Goal: Transaction & Acquisition: Purchase product/service

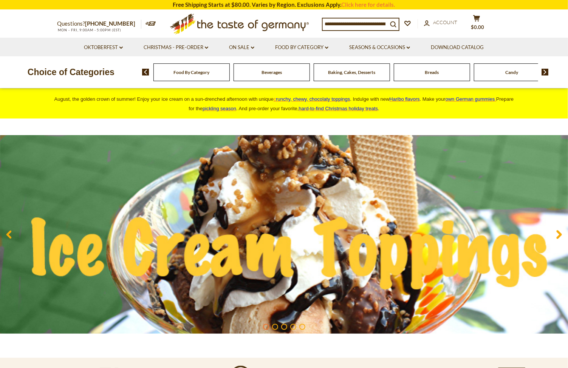
click at [198, 79] on div "Food By Category" at bounding box center [191, 72] width 76 height 18
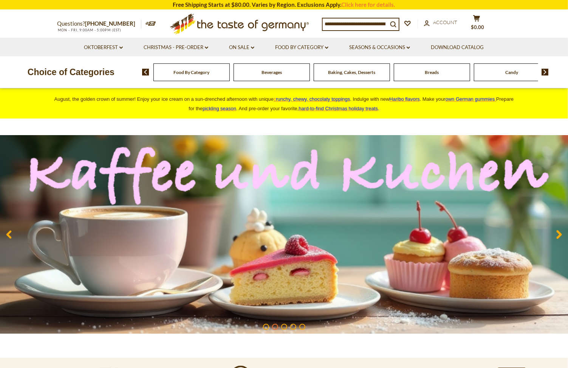
click at [192, 72] on span "Food By Category" at bounding box center [191, 72] width 36 height 6
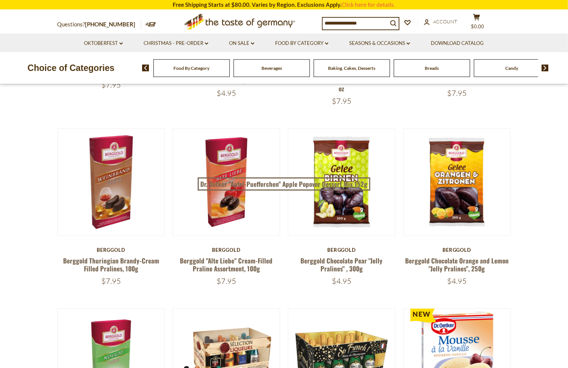
scroll to position [277, 0]
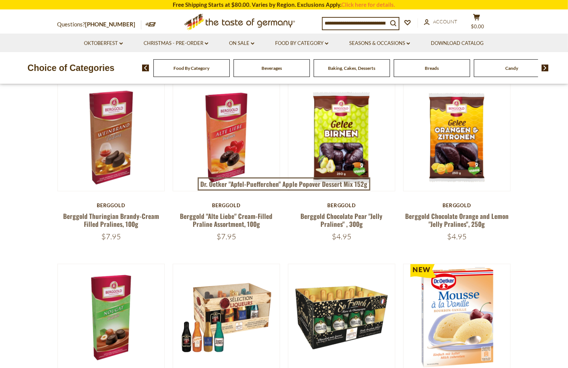
click at [338, 25] on input at bounding box center [355, 23] width 65 height 11
type input "******"
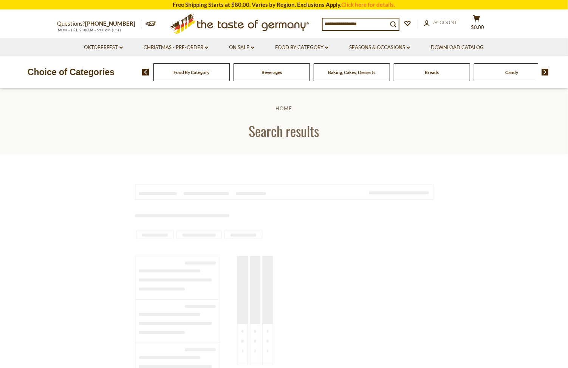
type input "******"
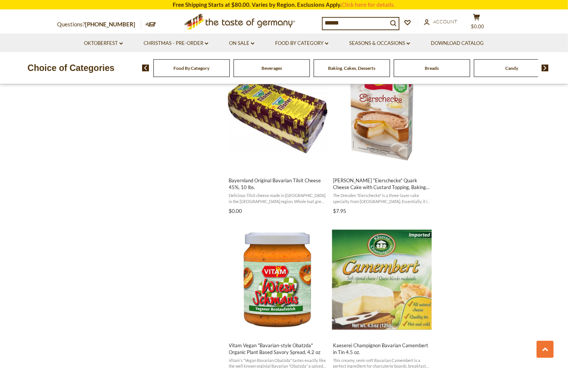
scroll to position [554, 0]
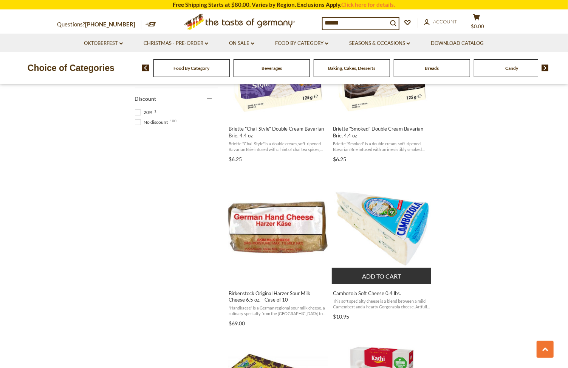
click at [392, 238] on img "Cambozola Soft Cheese 0.4 lbs." at bounding box center [382, 228] width 100 height 100
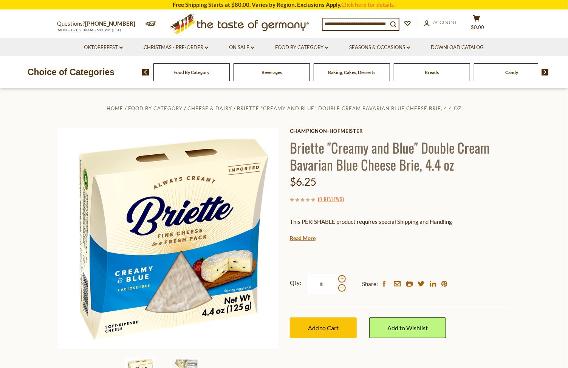
click at [230, 75] on div "Baking, Cakes, Desserts" at bounding box center [191, 72] width 76 height 18
click at [355, 74] on span "Baking, Cakes, Desserts" at bounding box center [351, 72] width 47 height 6
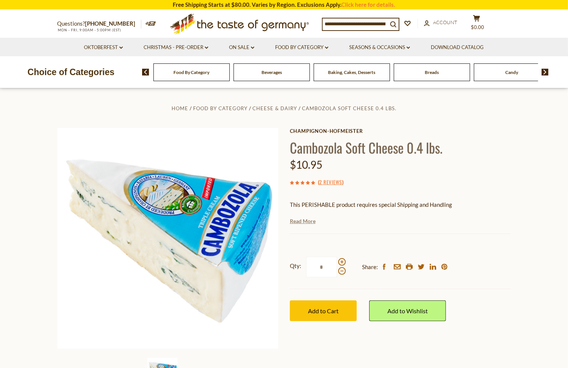
click at [306, 221] on link "Read More" at bounding box center [303, 222] width 26 height 8
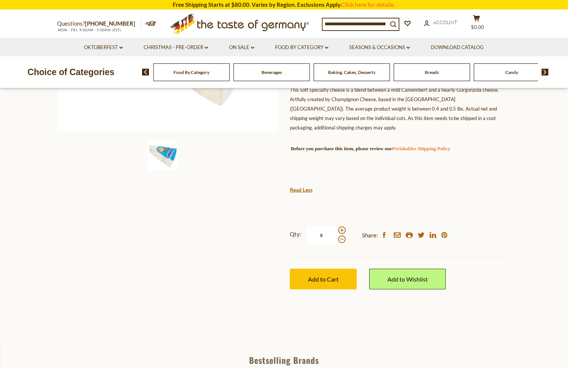
scroll to position [277, 0]
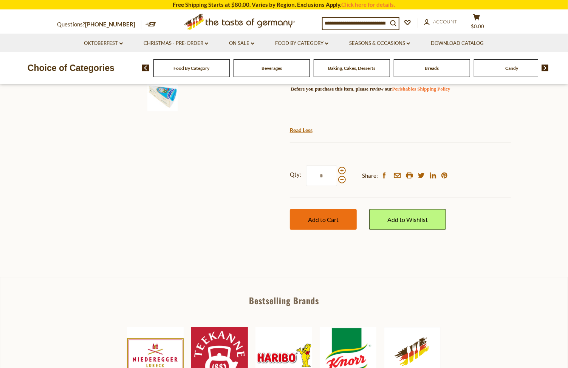
click at [322, 221] on span "Add to Cart" at bounding box center [323, 219] width 31 height 7
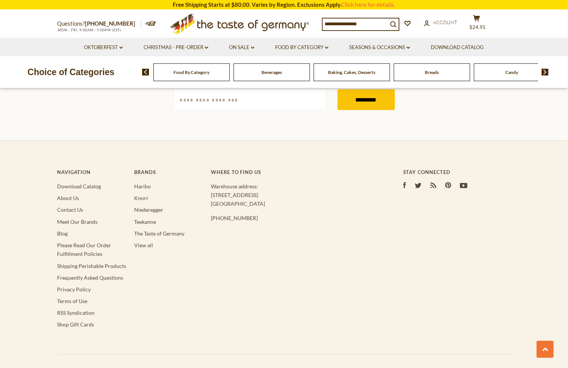
type input "******"
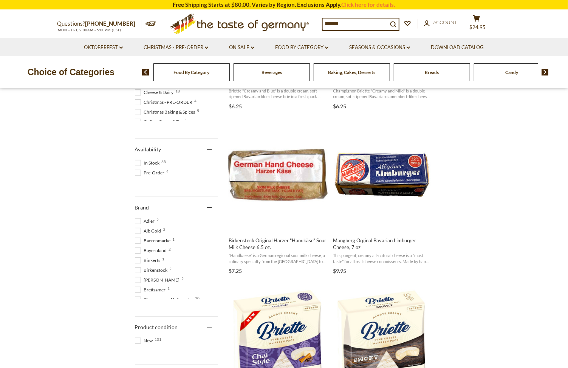
scroll to position [138, 0]
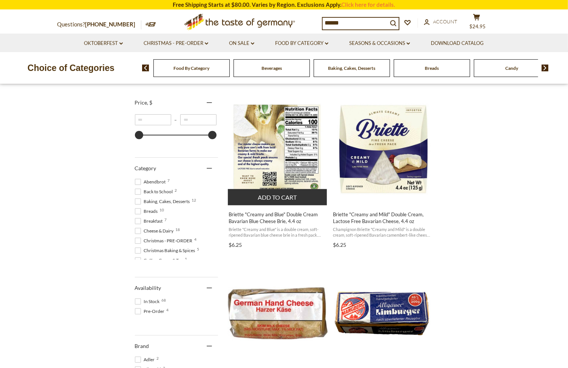
click at [287, 193] on button "Add to cart" at bounding box center [277, 197] width 99 height 16
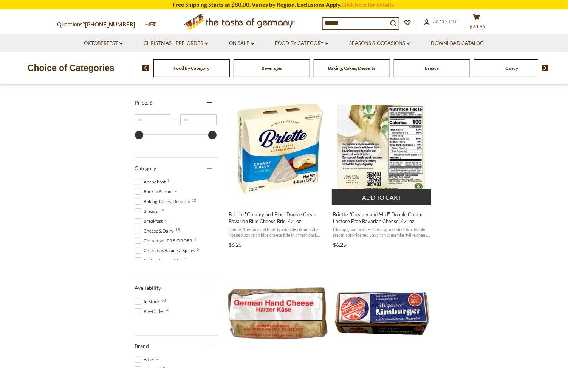
click at [390, 195] on button "Add to cart" at bounding box center [381, 197] width 99 height 16
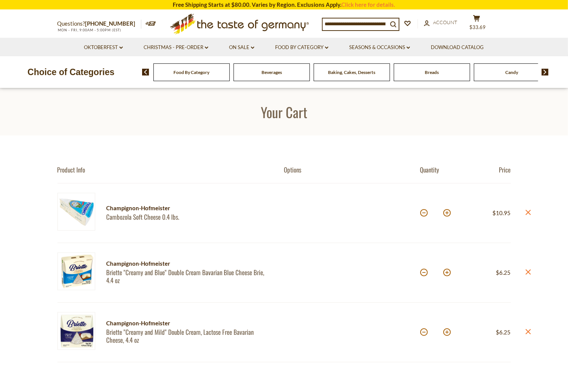
click at [179, 48] on link "Christmas - PRE-ORDER dropdown_arrow" at bounding box center [176, 47] width 65 height 8
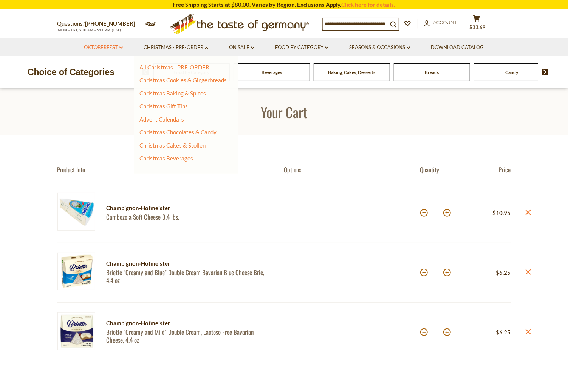
click at [90, 49] on link "Oktoberfest dropdown_arrow" at bounding box center [103, 47] width 39 height 8
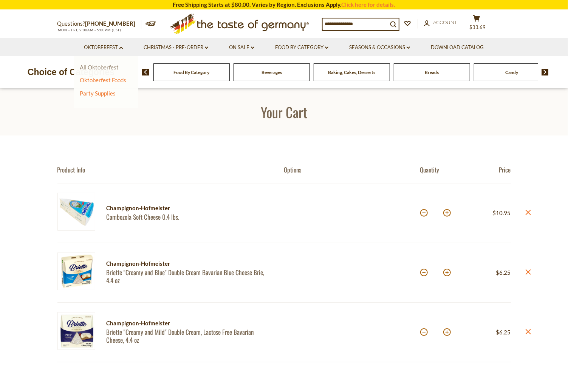
click at [91, 67] on link "All Oktoberfest" at bounding box center [99, 67] width 39 height 7
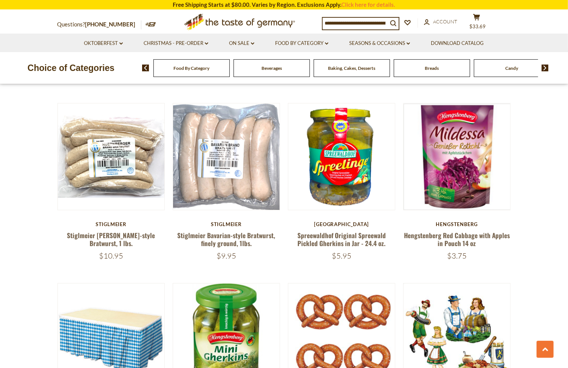
scroll to position [1800, 0]
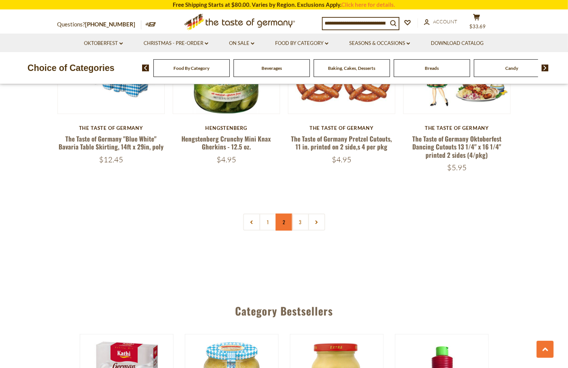
click at [280, 214] on link "2" at bounding box center [283, 222] width 17 height 17
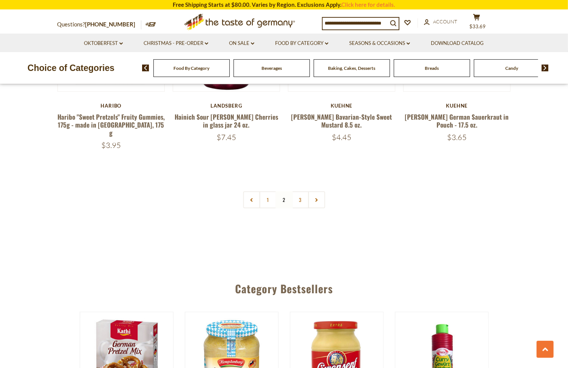
scroll to position [1803, 0]
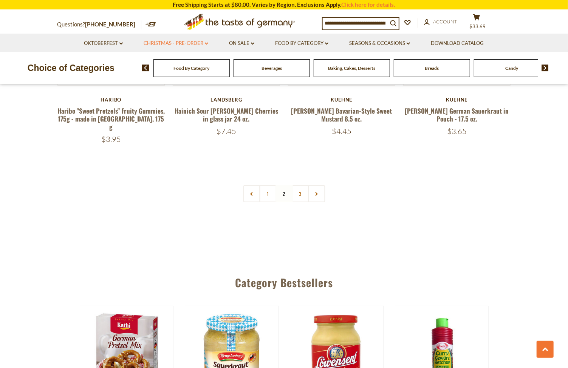
click at [159, 44] on link "Christmas - PRE-ORDER dropdown_arrow" at bounding box center [176, 43] width 65 height 8
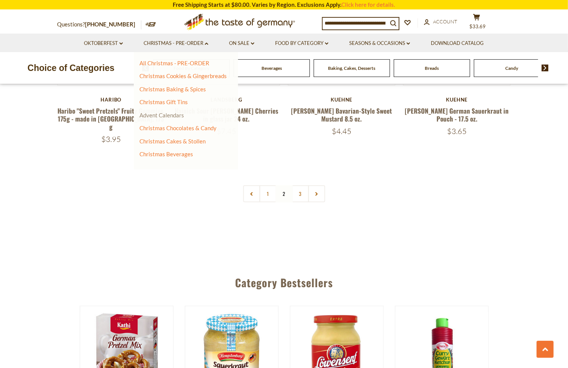
click at [162, 113] on link "Advent Calendars" at bounding box center [161, 115] width 45 height 7
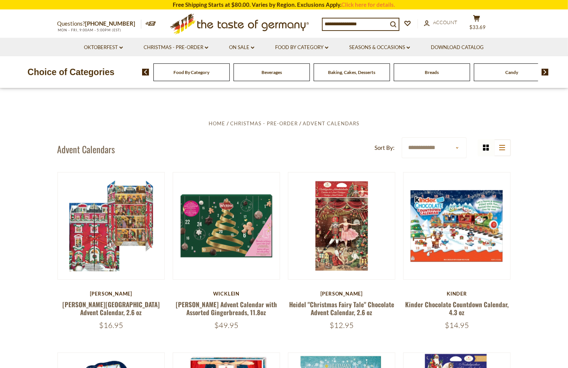
click at [266, 69] on span "Beverages" at bounding box center [271, 72] width 20 height 6
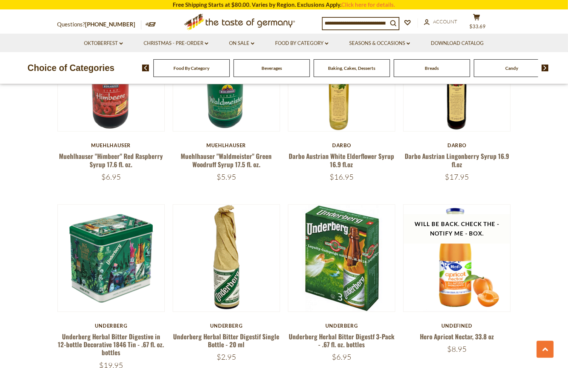
scroll to position [969, 0]
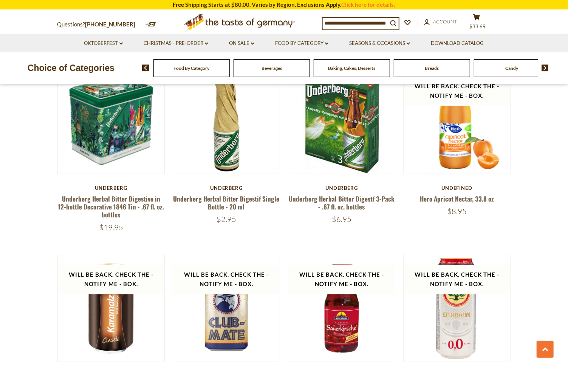
click at [230, 74] on div "Baking, Cakes, Desserts" at bounding box center [191, 68] width 76 height 18
click at [345, 65] on span "Baking, Cakes, Desserts" at bounding box center [351, 68] width 47 height 6
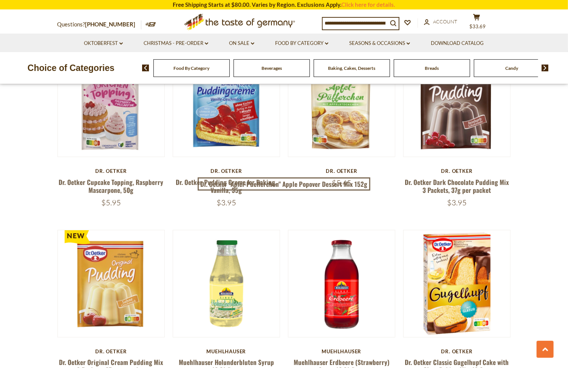
scroll to position [1662, 0]
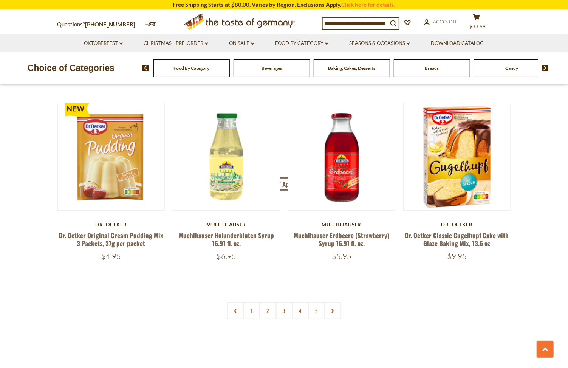
click at [546, 66] on img at bounding box center [544, 68] width 7 height 7
click at [392, 69] on span "Cereal" at bounding box center [391, 68] width 13 height 6
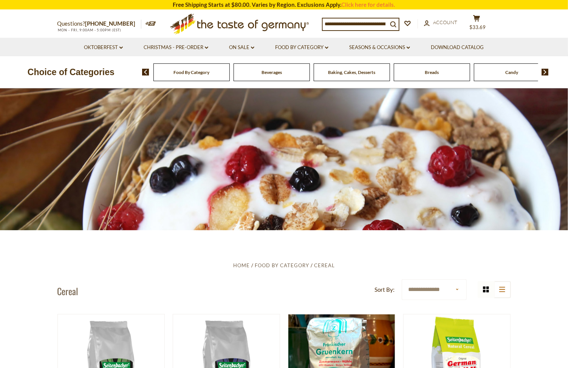
click at [546, 73] on img at bounding box center [544, 72] width 7 height 7
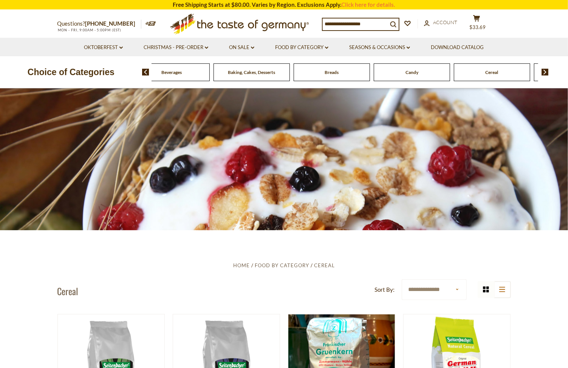
click at [546, 73] on img at bounding box center [544, 72] width 7 height 7
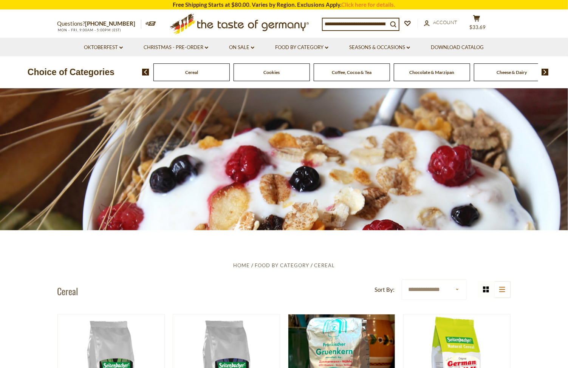
click at [274, 72] on span "Cookies" at bounding box center [271, 72] width 16 height 6
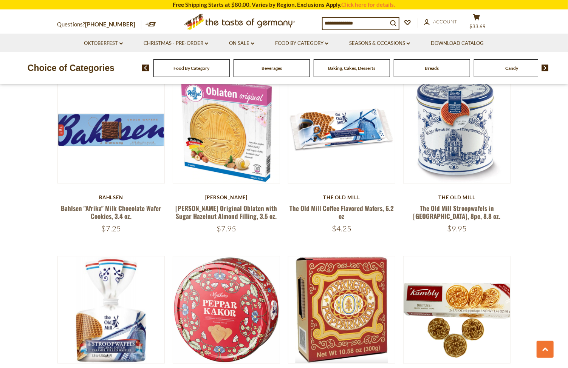
scroll to position [1108, 0]
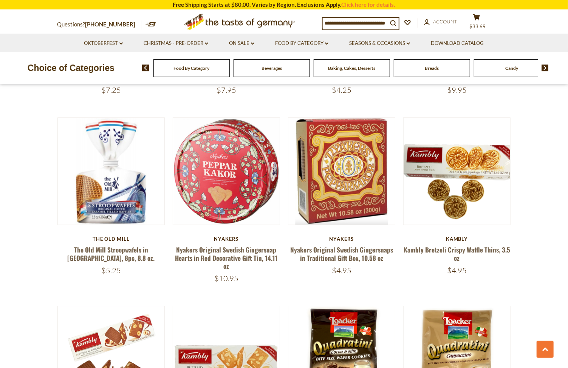
click at [544, 63] on div "Food By Category [GEOGRAPHIC_DATA] Baking, Cakes, Desserts Breads Candy Cereal …" at bounding box center [355, 68] width 426 height 18
click at [545, 66] on img at bounding box center [544, 68] width 7 height 7
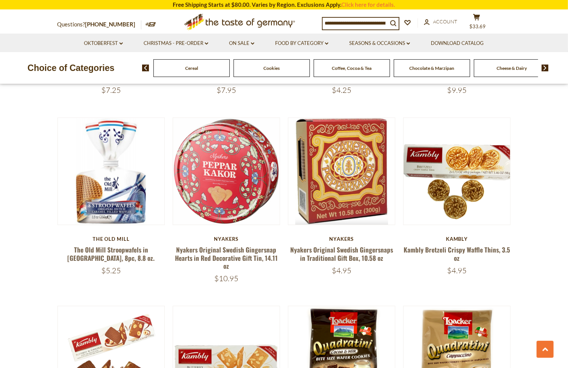
click at [545, 66] on img at bounding box center [544, 68] width 7 height 7
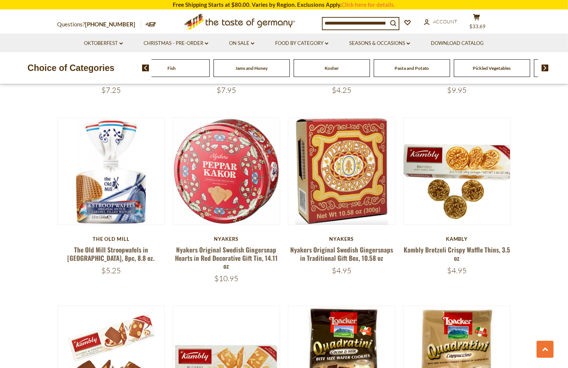
click at [545, 66] on img at bounding box center [544, 68] width 7 height 7
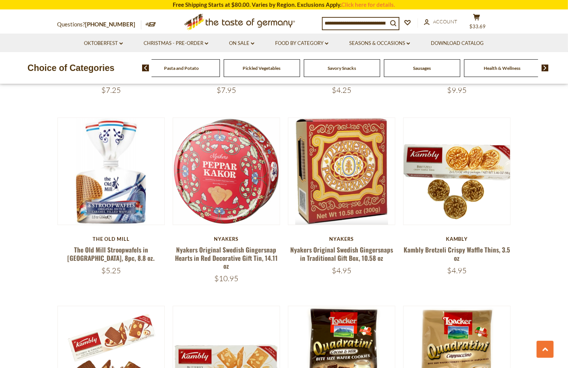
click at [354, 70] on span "Savory Snacks" at bounding box center [341, 68] width 28 height 6
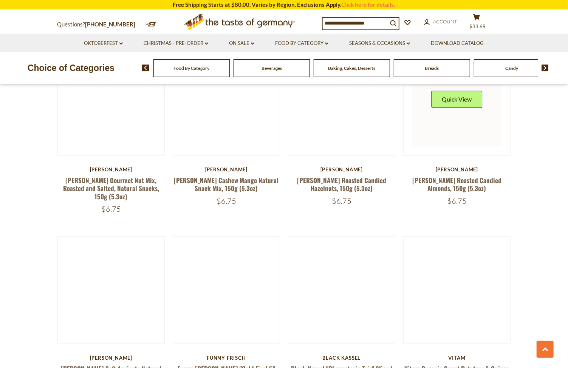
scroll to position [1108, 0]
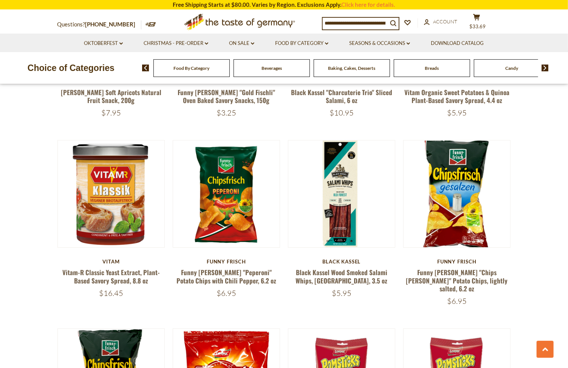
click at [541, 66] on span at bounding box center [542, 68] width 13 height 7
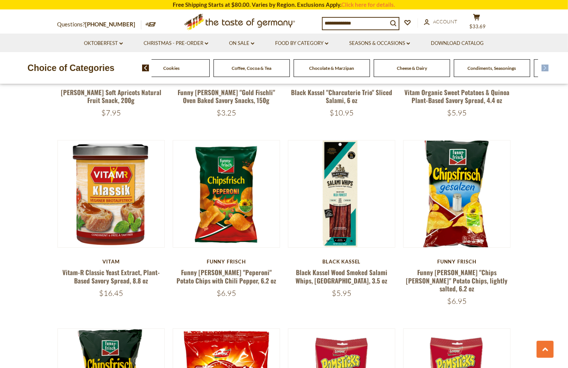
click at [541, 66] on span at bounding box center [542, 68] width 13 height 7
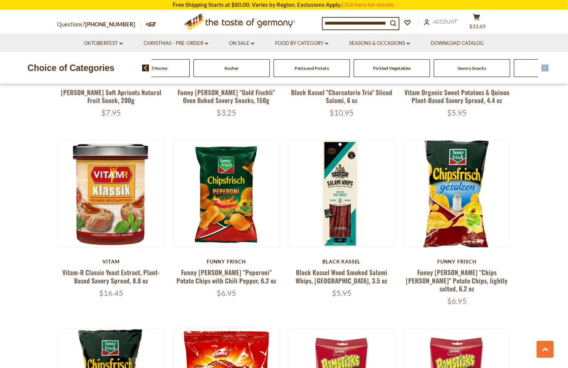
click at [541, 66] on span at bounding box center [542, 68] width 13 height 7
click at [429, 69] on span "Sausages" at bounding box center [422, 68] width 18 height 6
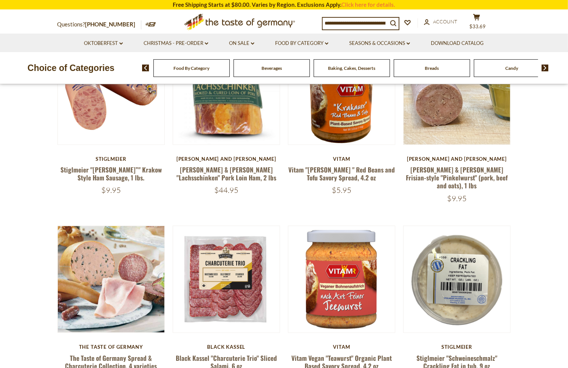
scroll to position [415, 0]
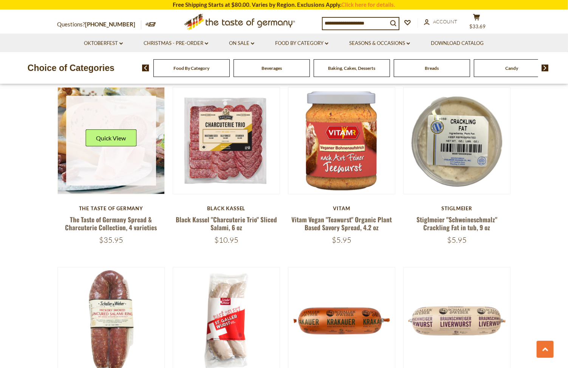
click at [138, 133] on link at bounding box center [111, 141] width 90 height 90
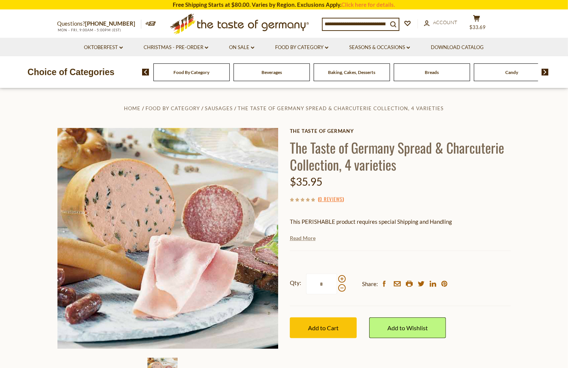
click at [295, 239] on link "Read More" at bounding box center [303, 239] width 26 height 8
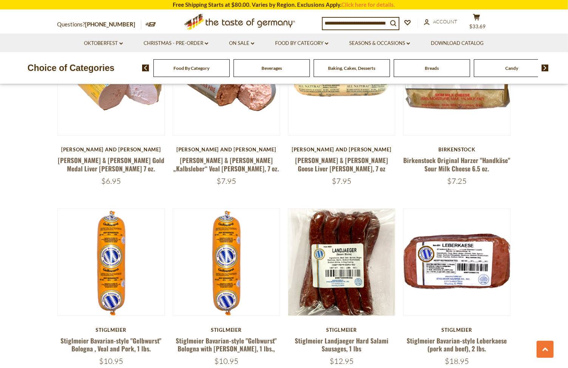
scroll to position [1662, 0]
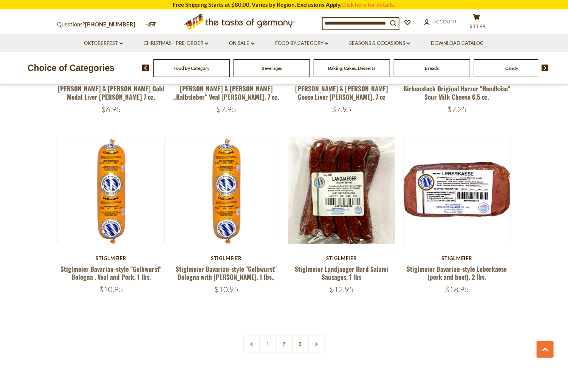
click at [284, 336] on link "2" at bounding box center [283, 344] width 17 height 17
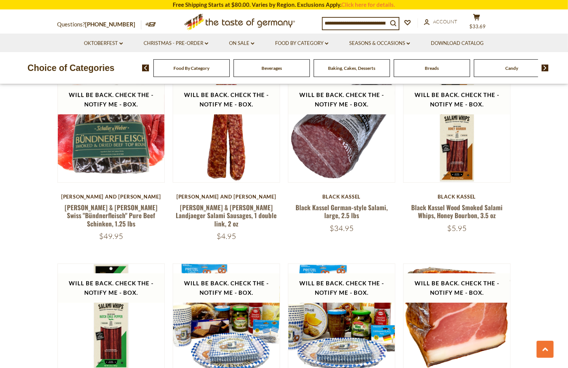
scroll to position [1664, 0]
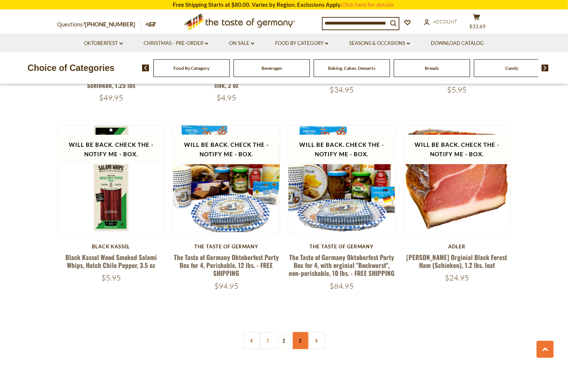
click at [303, 332] on link "3" at bounding box center [300, 340] width 17 height 17
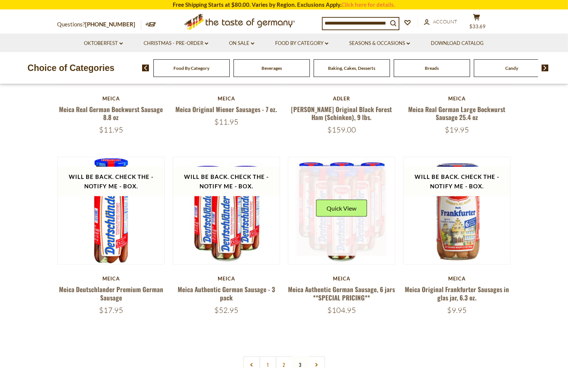
scroll to position [418, 0]
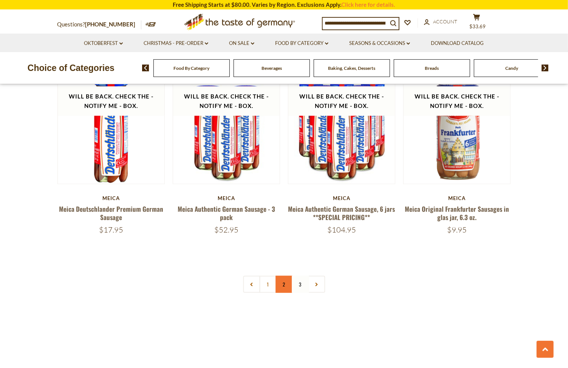
click at [287, 284] on link "2" at bounding box center [283, 284] width 17 height 17
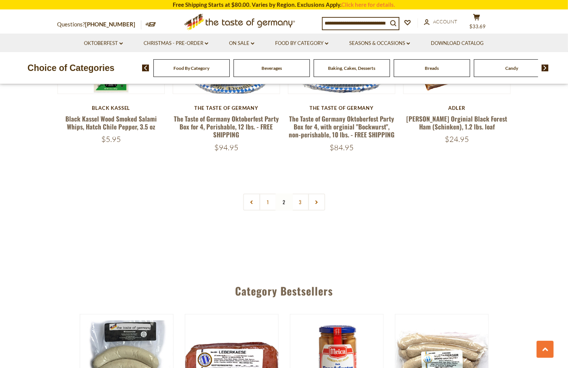
scroll to position [1664, 0]
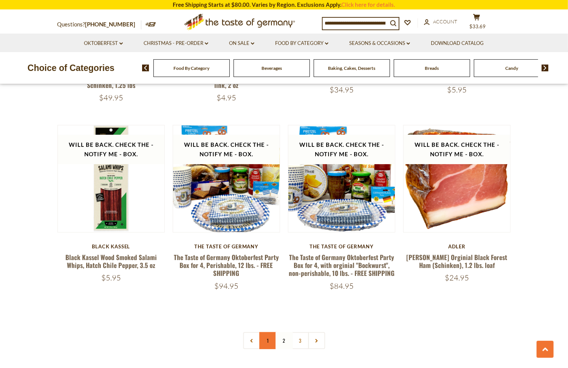
click at [269, 332] on link "1" at bounding box center [267, 340] width 17 height 17
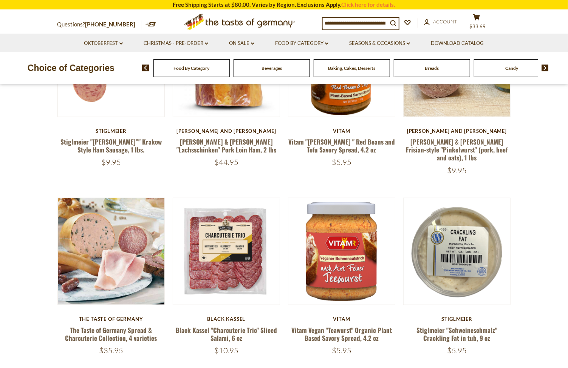
scroll to position [280, 0]
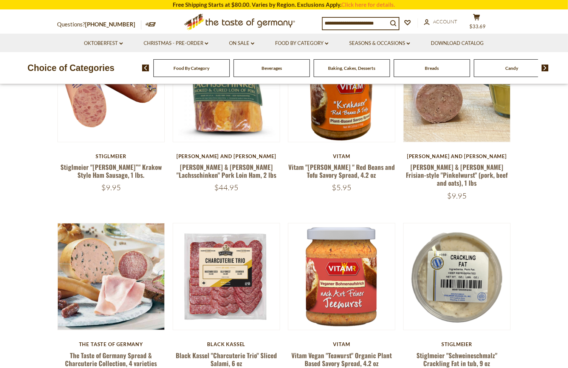
click at [191, 66] on span "Food By Category" at bounding box center [191, 68] width 36 height 6
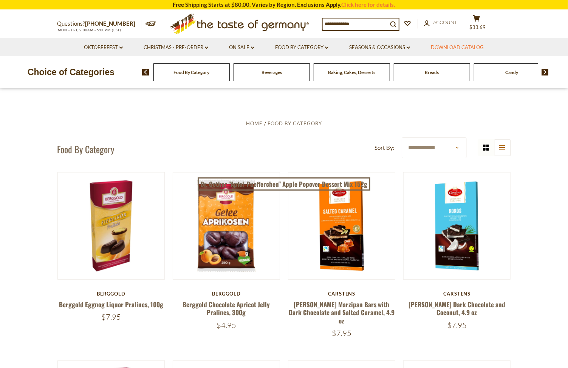
click at [455, 47] on link "Download Catalog" at bounding box center [457, 47] width 53 height 8
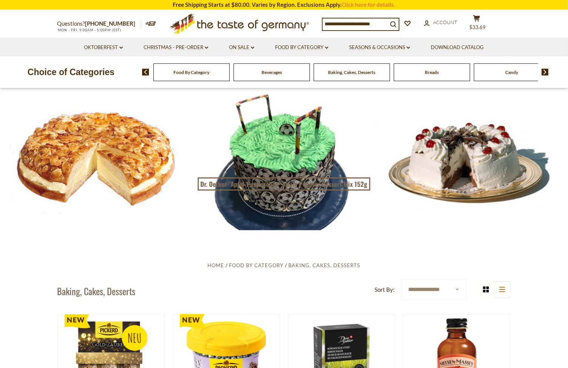
click at [368, 21] on input at bounding box center [355, 24] width 65 height 11
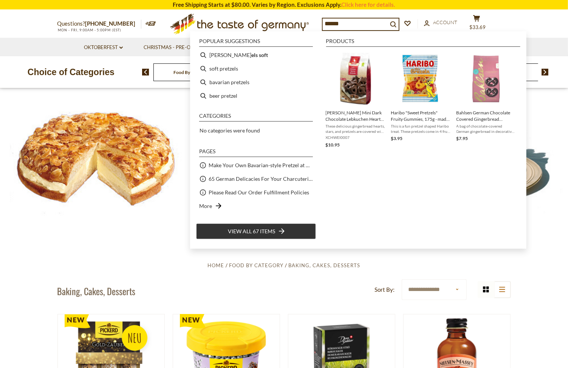
type input "*******"
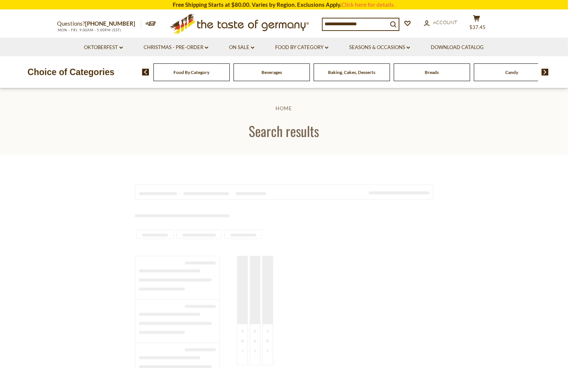
type input "*******"
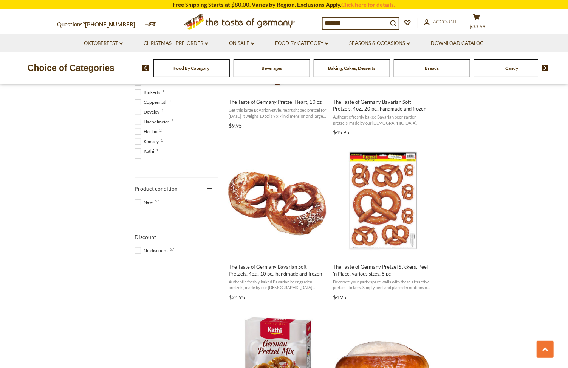
scroll to position [277, 0]
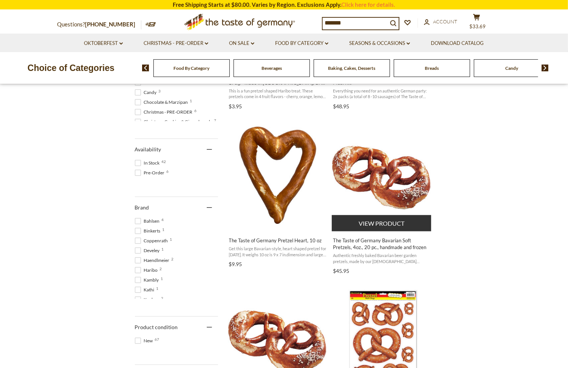
click at [394, 223] on button "View product" at bounding box center [381, 223] width 99 height 16
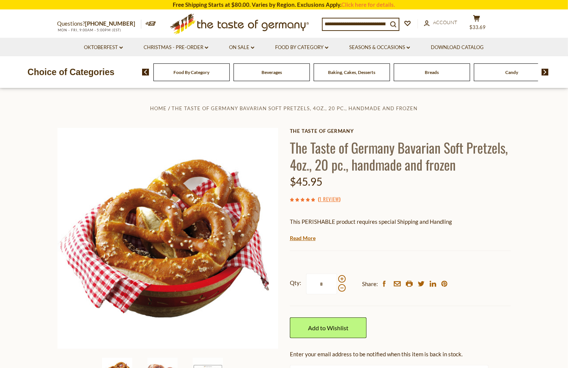
scroll to position [138, 0]
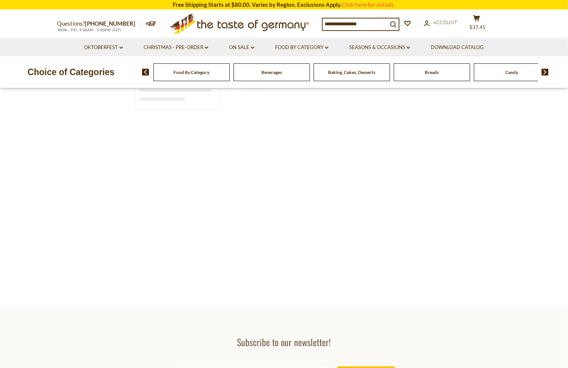
type input "*******"
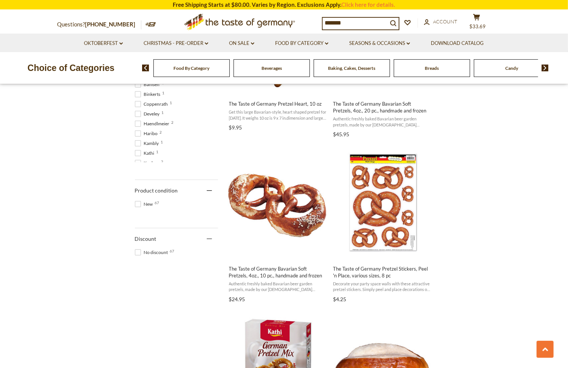
scroll to position [415, 0]
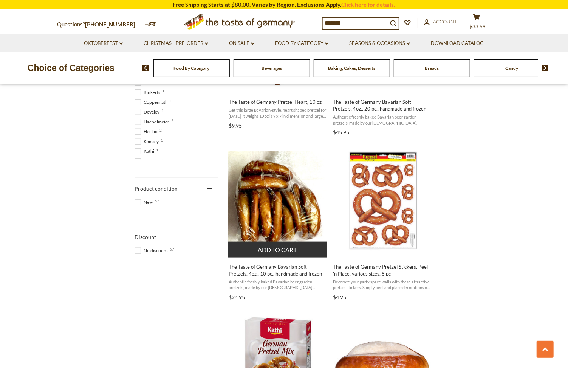
click at [308, 186] on img "The Taste of Germany Bavarian Soft Pretzels, 4oz., 10 pc., handmade and frozen" at bounding box center [278, 201] width 100 height 100
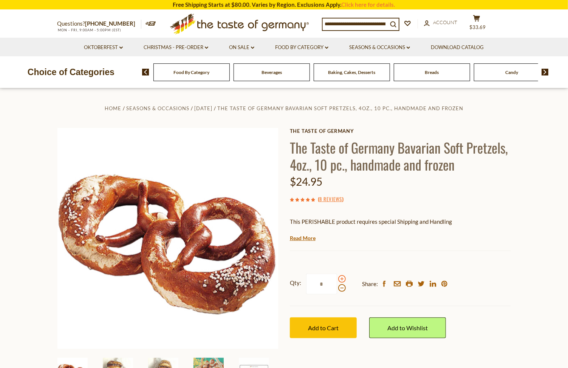
click at [340, 278] on span at bounding box center [342, 279] width 8 height 8
click at [337, 278] on input "*" at bounding box center [321, 284] width 31 height 21
drag, startPoint x: 340, startPoint y: 288, endPoint x: 343, endPoint y: 308, distance: 20.7
click at [340, 287] on span at bounding box center [342, 288] width 8 height 8
click at [337, 287] on input "*" at bounding box center [321, 284] width 31 height 21
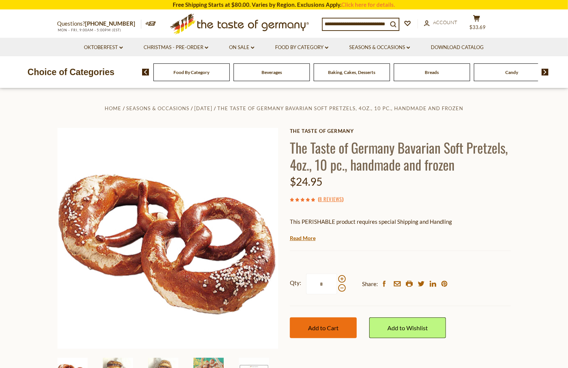
click at [332, 322] on button "Add to Cart" at bounding box center [323, 328] width 67 height 21
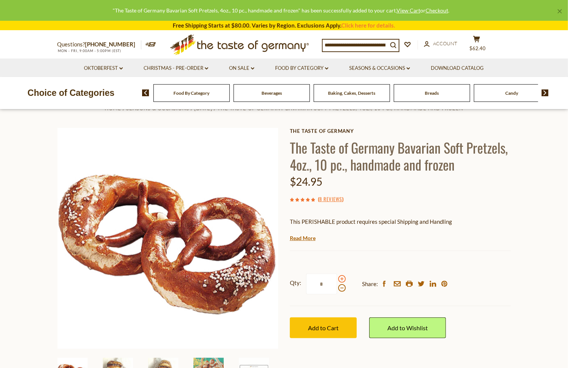
click at [341, 280] on span at bounding box center [342, 279] width 8 height 8
click at [337, 280] on input "*" at bounding box center [321, 284] width 31 height 21
type input "*"
click at [328, 326] on span "Add to Cart" at bounding box center [323, 327] width 31 height 7
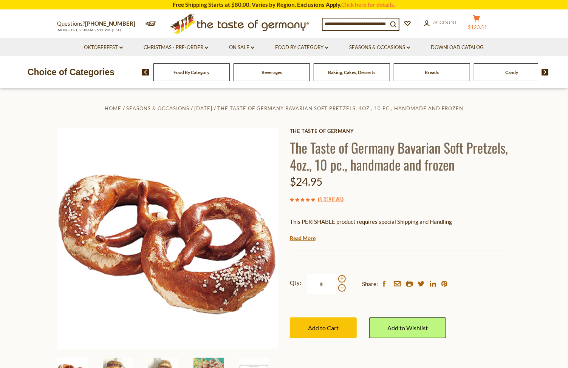
click at [486, 21] on button "cart $123.51" at bounding box center [476, 24] width 23 height 19
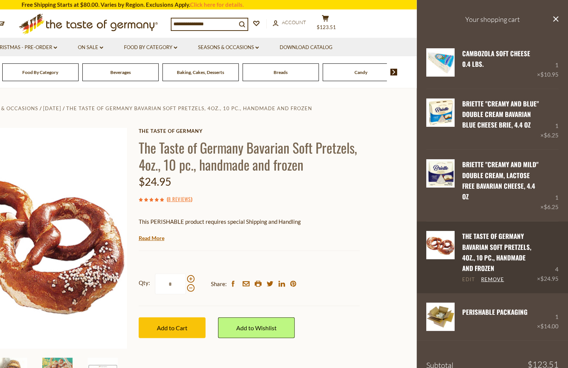
click at [468, 279] on link "Edit" at bounding box center [468, 279] width 13 height 7
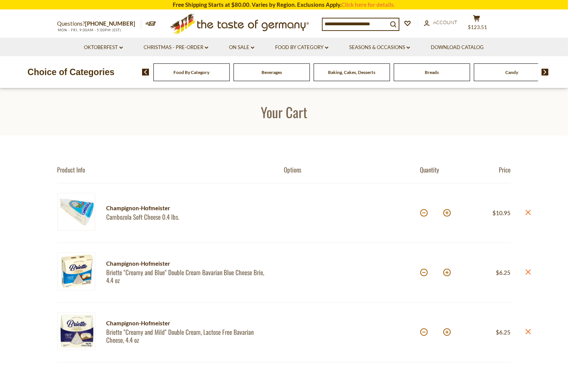
scroll to position [138, 0]
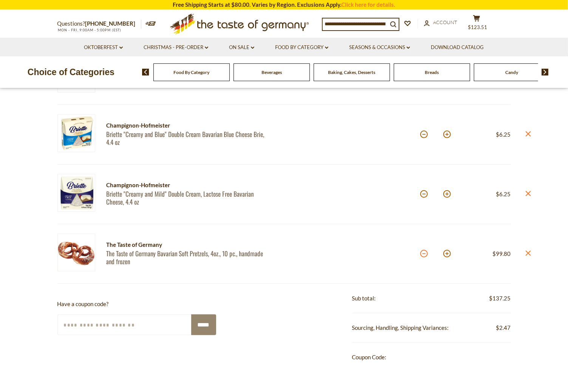
click at [422, 253] on button at bounding box center [424, 254] width 8 height 8
type input "*"
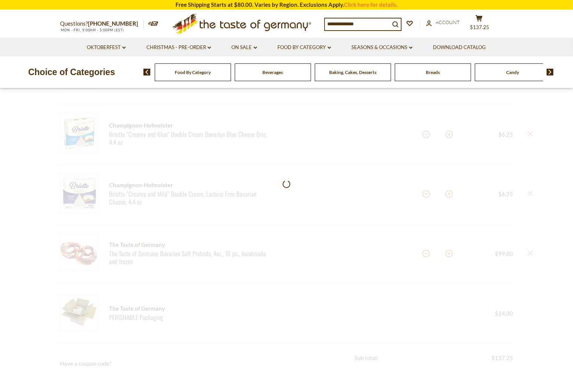
click at [423, 252] on div at bounding box center [286, 333] width 573 height 672
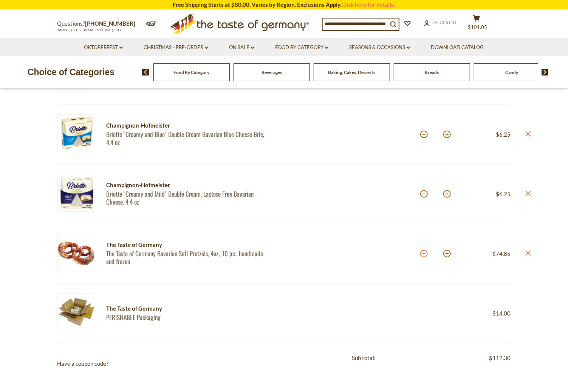
click at [425, 255] on button at bounding box center [424, 254] width 8 height 8
type input "*"
click at [372, 26] on input at bounding box center [355, 24] width 65 height 11
type input "*******"
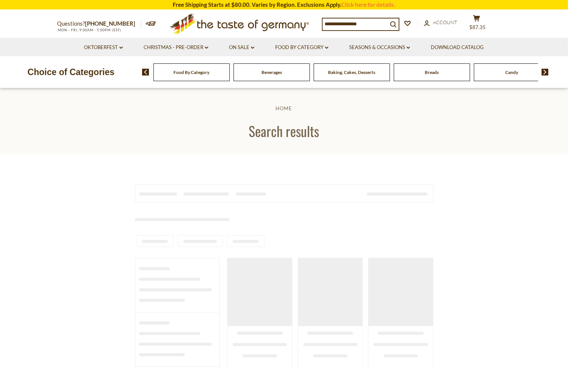
type input "*******"
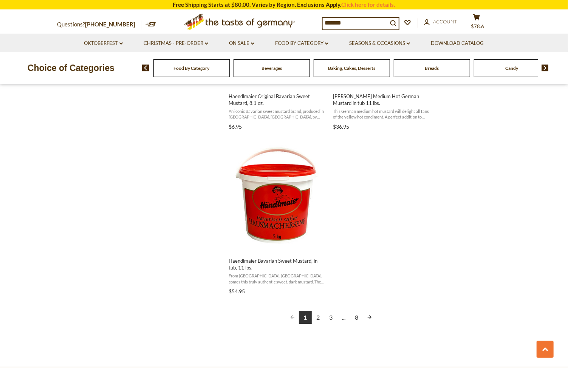
scroll to position [1246, 0]
click at [319, 317] on link "2" at bounding box center [318, 316] width 13 height 13
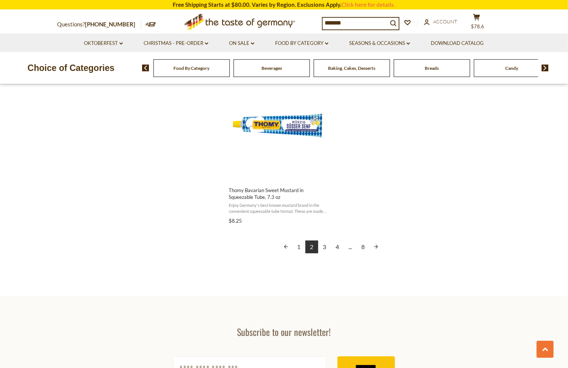
scroll to position [1385, 0]
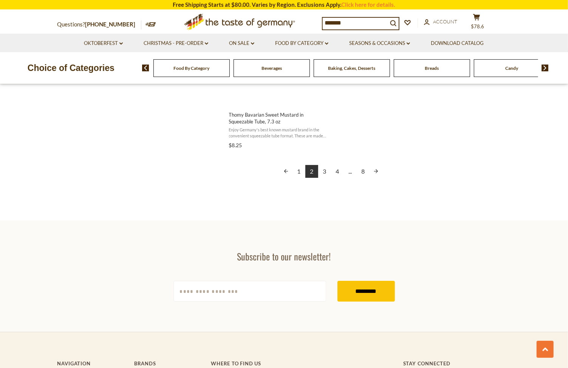
click at [326, 167] on link "3" at bounding box center [324, 171] width 13 height 13
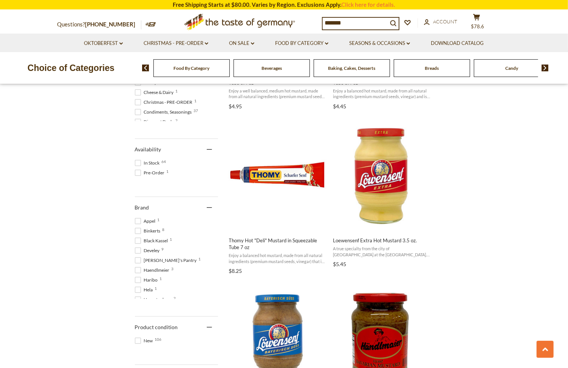
scroll to position [415, 0]
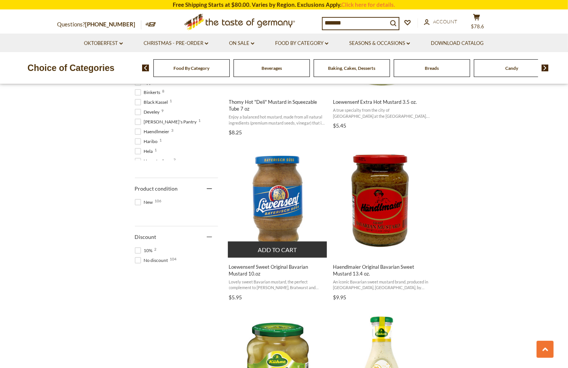
click at [290, 252] on button "Add to cart" at bounding box center [277, 250] width 99 height 16
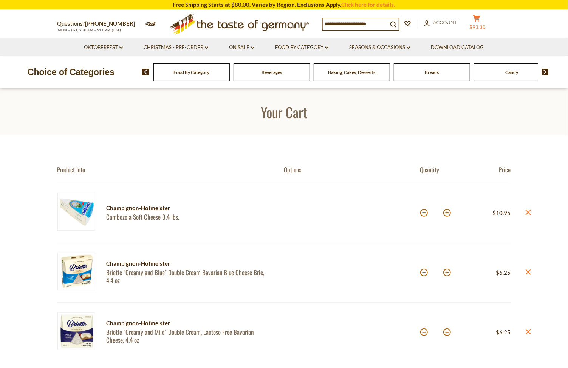
click at [480, 15] on icon "cart" at bounding box center [476, 18] width 7 height 6
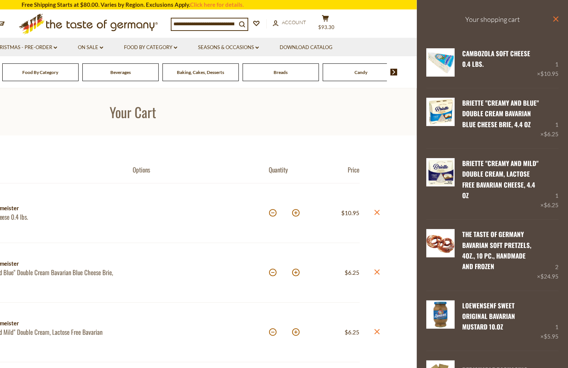
click at [553, 17] on icon "close" at bounding box center [556, 19] width 6 height 6
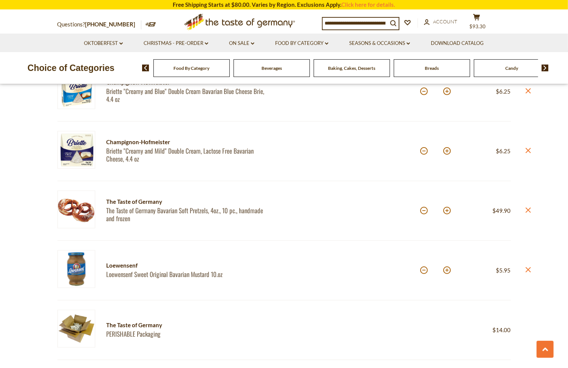
scroll to position [415, 0]
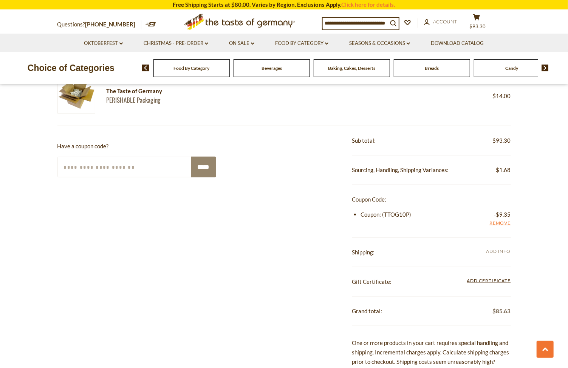
click at [503, 250] on span "Add Info" at bounding box center [498, 252] width 25 height 6
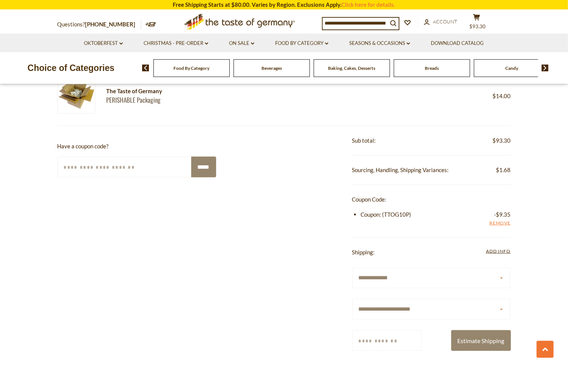
click at [459, 307] on select "**********" at bounding box center [431, 309] width 159 height 21
select select "**"
click at [352, 300] on select "**********" at bounding box center [431, 309] width 159 height 21
click at [402, 344] on input "Zip/Postcode" at bounding box center [386, 340] width 69 height 21
type input "*****"
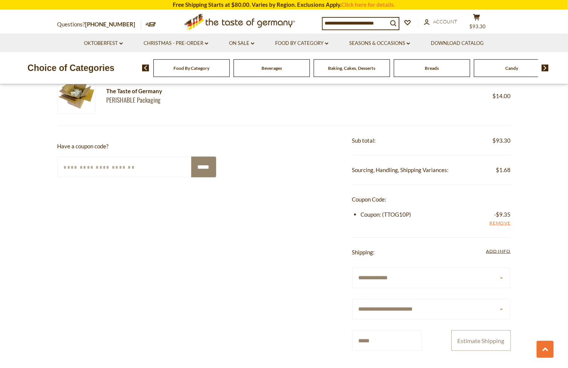
click at [473, 343] on button "Estimate Shipping" at bounding box center [481, 340] width 60 height 21
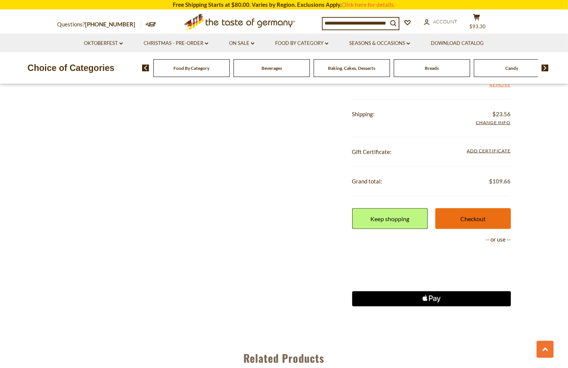
click at [472, 211] on link "Checkout" at bounding box center [473, 218] width 76 height 21
